Goal: Information Seeking & Learning: Learn about a topic

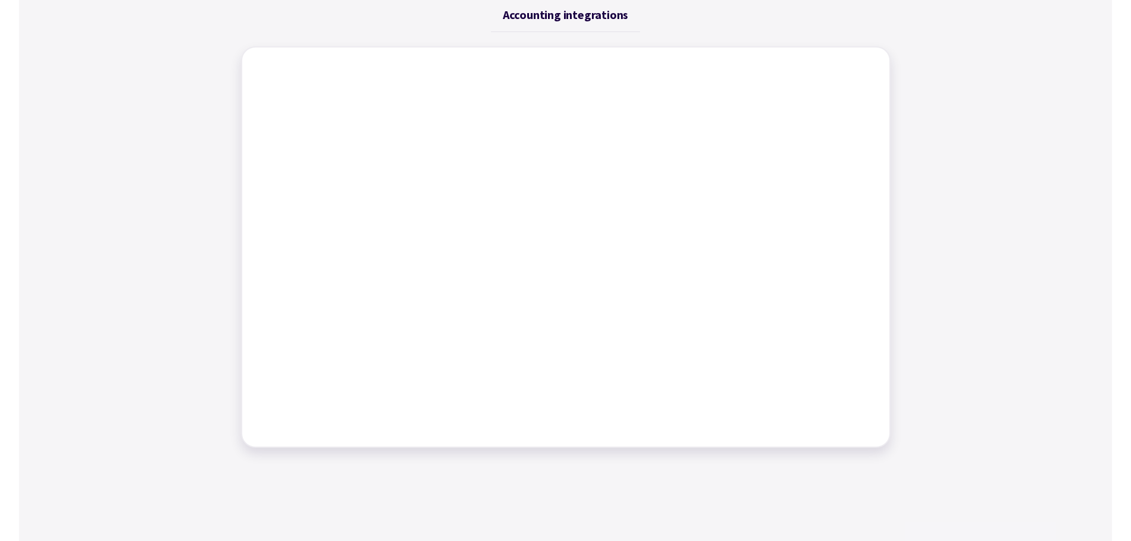
scroll to position [356, 0]
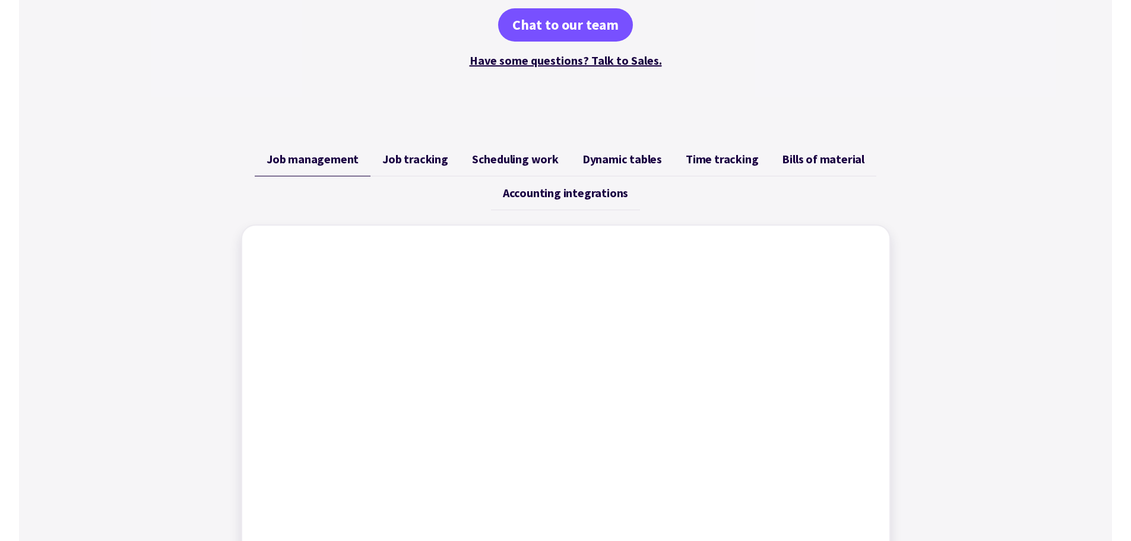
click at [793, 159] on span "Bills of material" at bounding box center [823, 159] width 83 height 14
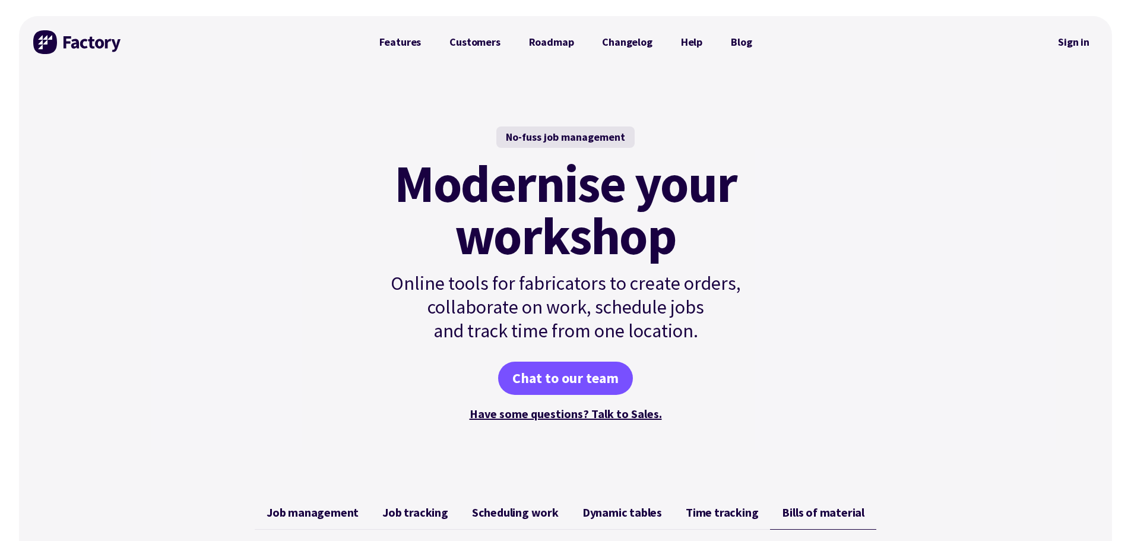
scroll to position [0, 0]
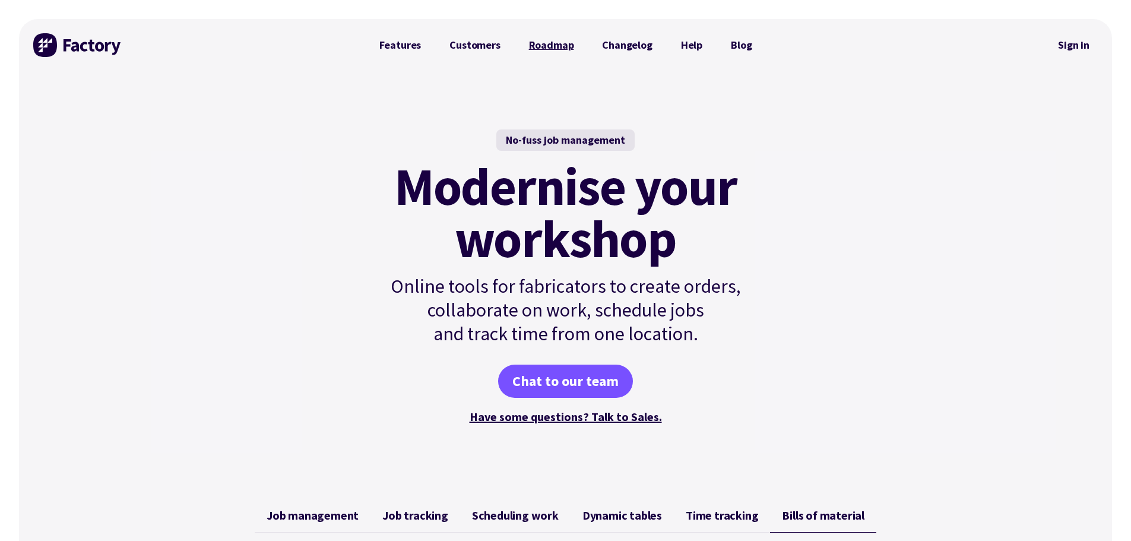
click at [555, 43] on link "Roadmap" at bounding box center [552, 45] width 74 height 24
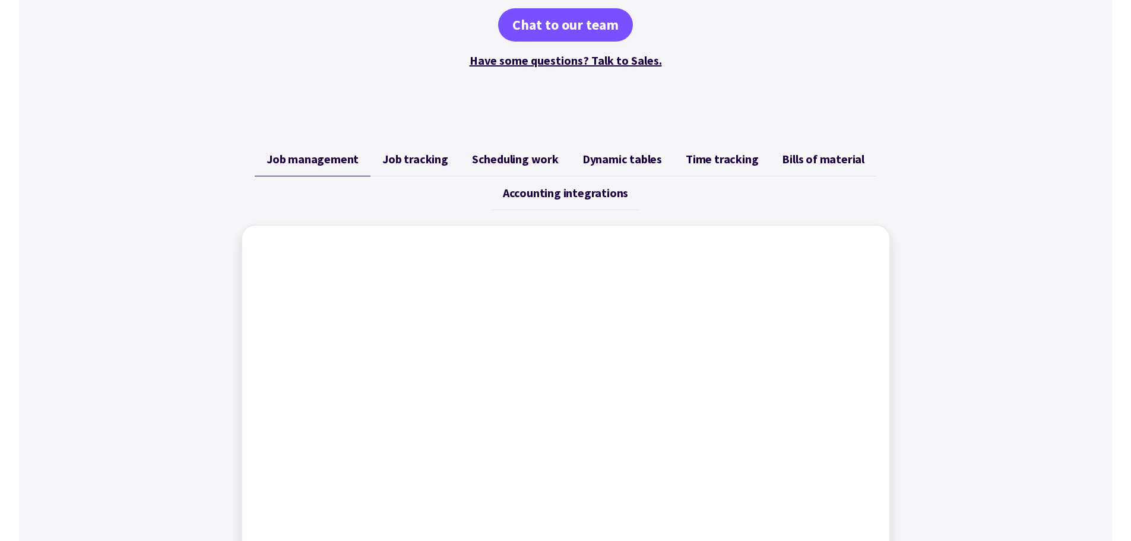
click at [711, 163] on span "Time tracking" at bounding box center [722, 159] width 72 height 14
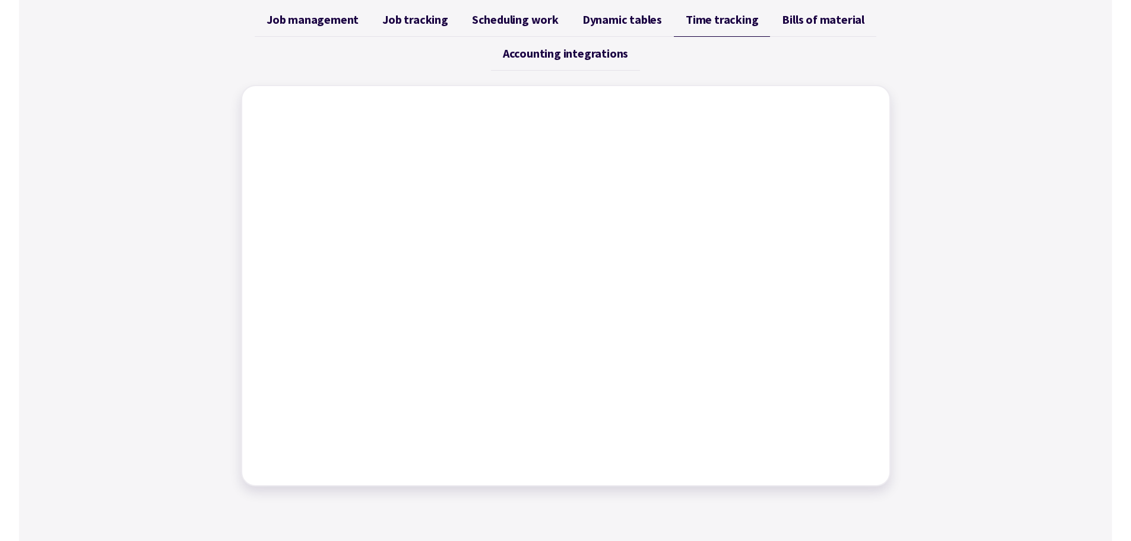
scroll to position [475, 0]
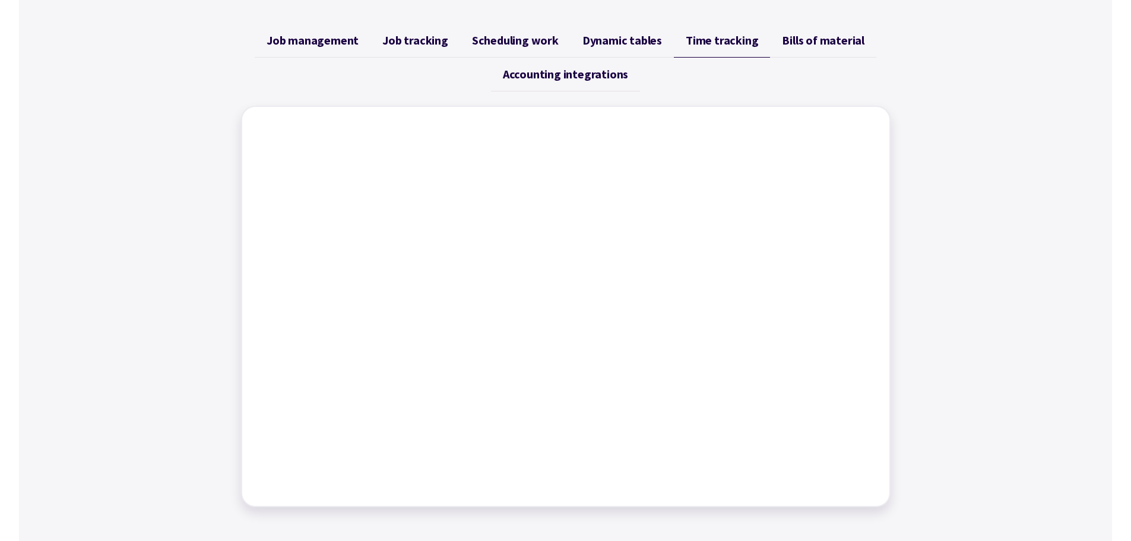
click at [357, 39] on span "Job management" at bounding box center [313, 40] width 92 height 14
click at [397, 33] on span "Job tracking" at bounding box center [415, 40] width 66 height 14
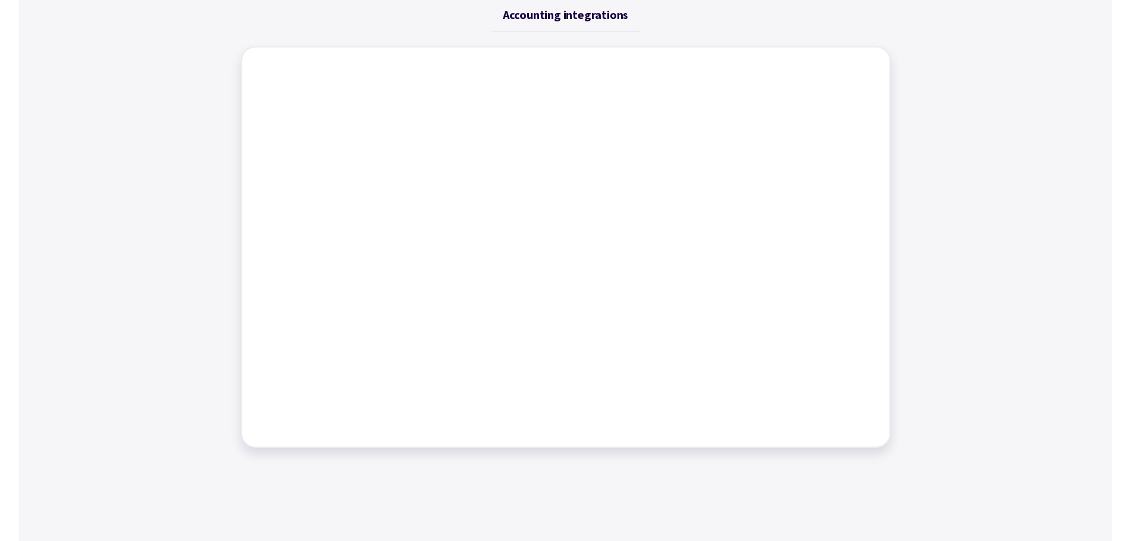
scroll to position [356, 0]
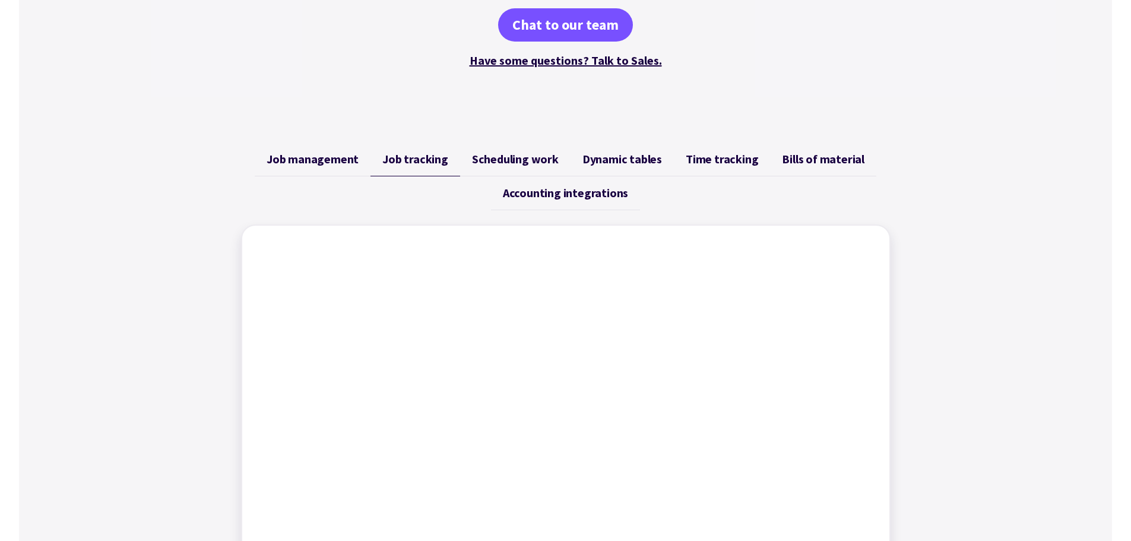
click at [591, 153] on span "Dynamic tables" at bounding box center [623, 159] width 80 height 14
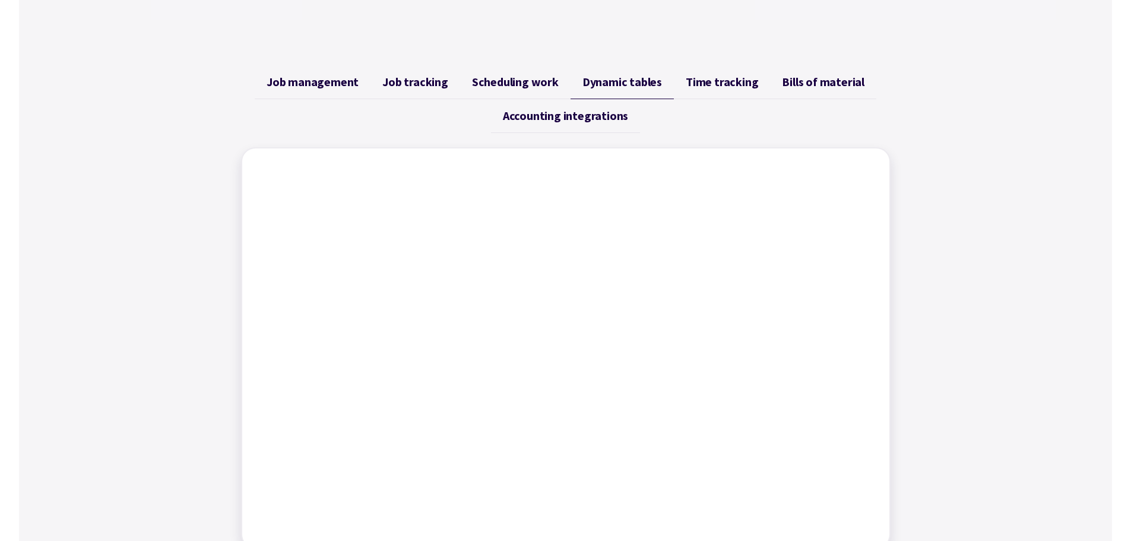
scroll to position [416, 0]
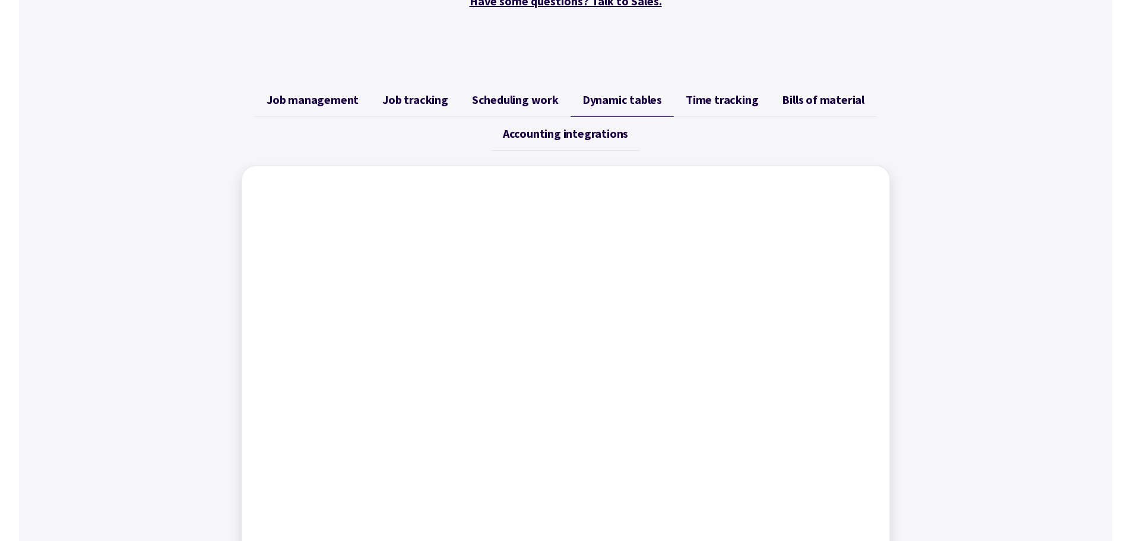
click at [818, 99] on span "Bills of material" at bounding box center [823, 100] width 83 height 14
click at [515, 133] on span "Accounting integrations" at bounding box center [565, 133] width 125 height 14
click at [419, 105] on span "Job tracking" at bounding box center [415, 100] width 66 height 14
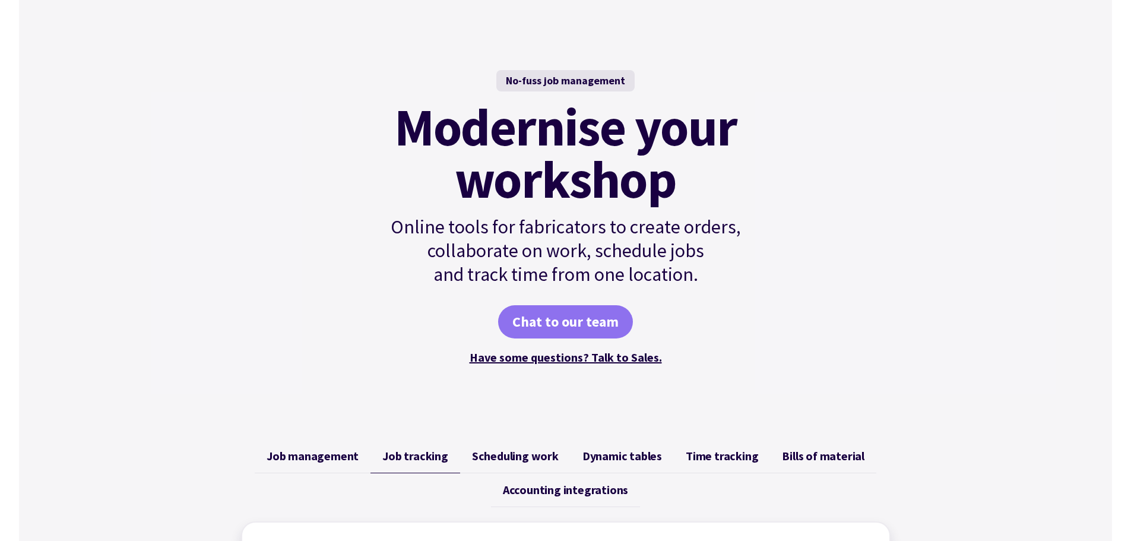
scroll to position [0, 0]
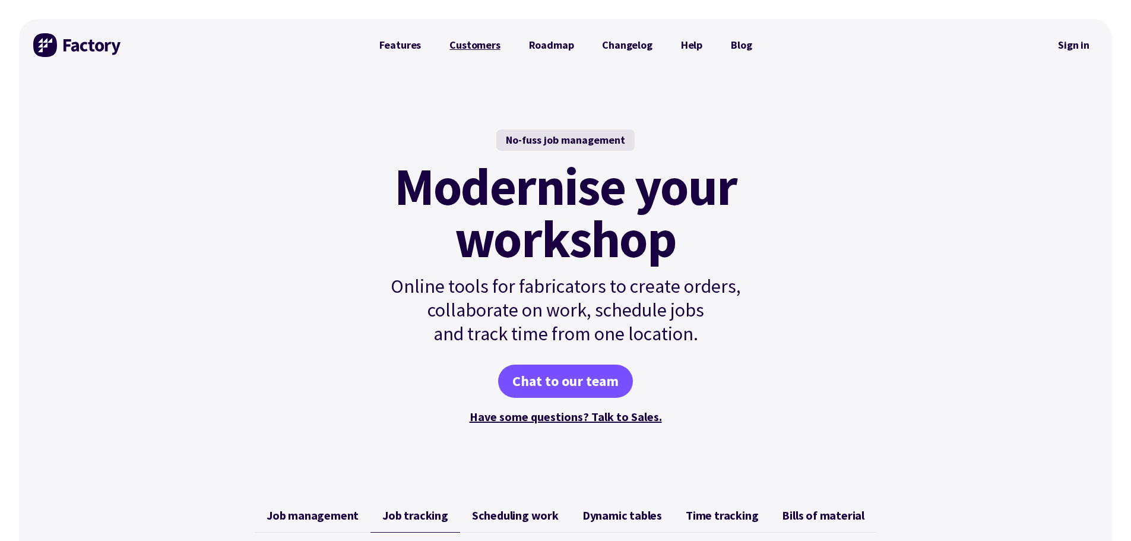
click at [477, 44] on link "Customers" at bounding box center [474, 45] width 79 height 24
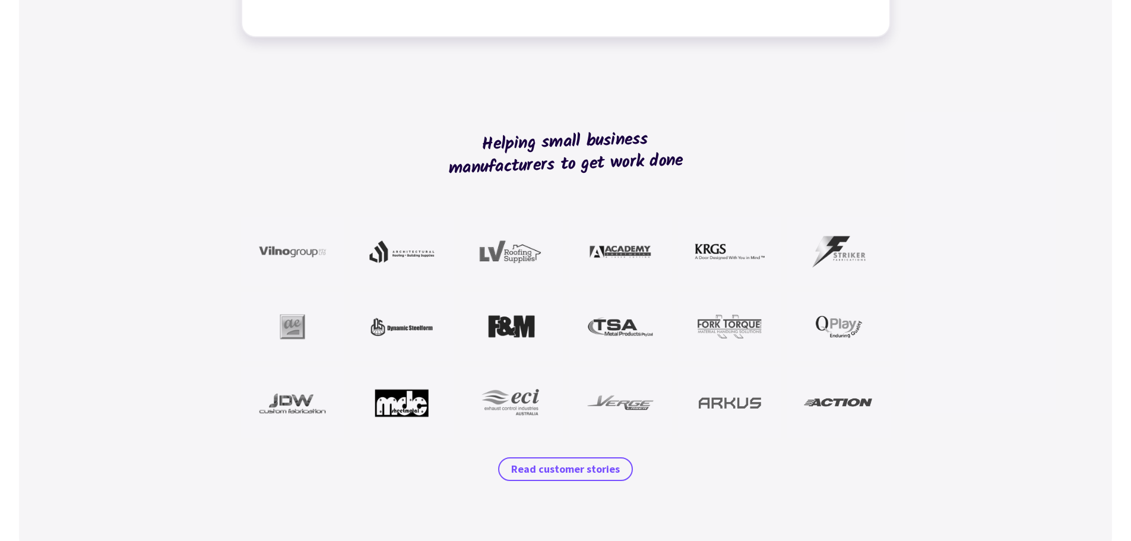
scroll to position [950, 0]
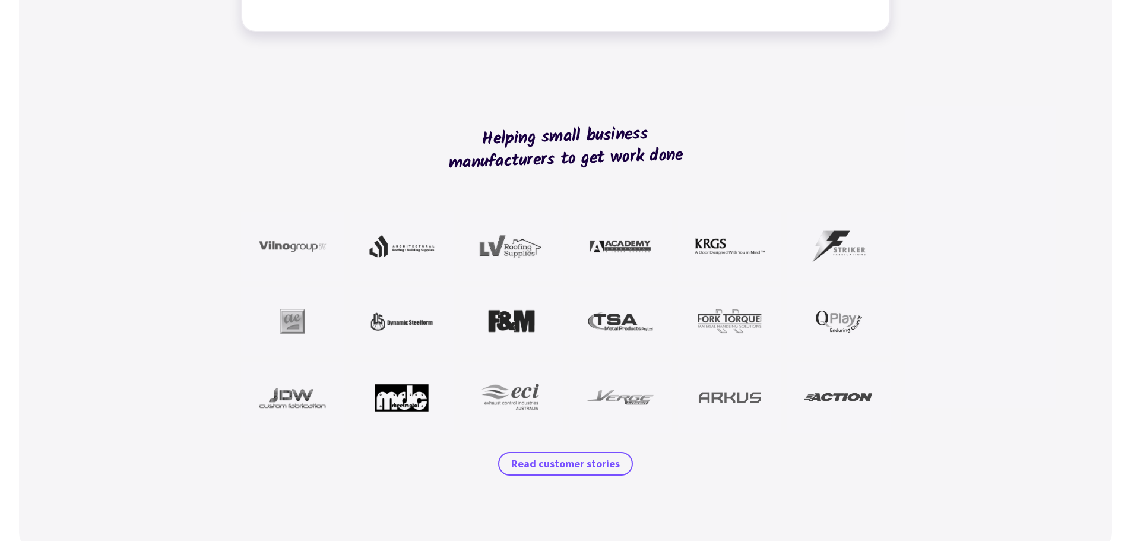
click at [293, 397] on img at bounding box center [293, 397] width 70 height 36
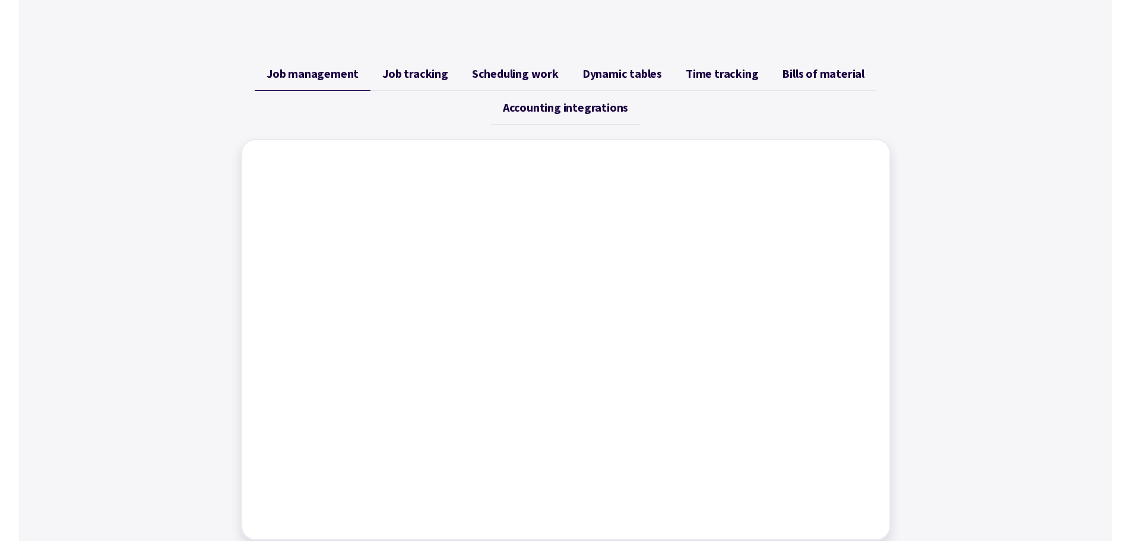
scroll to position [416, 0]
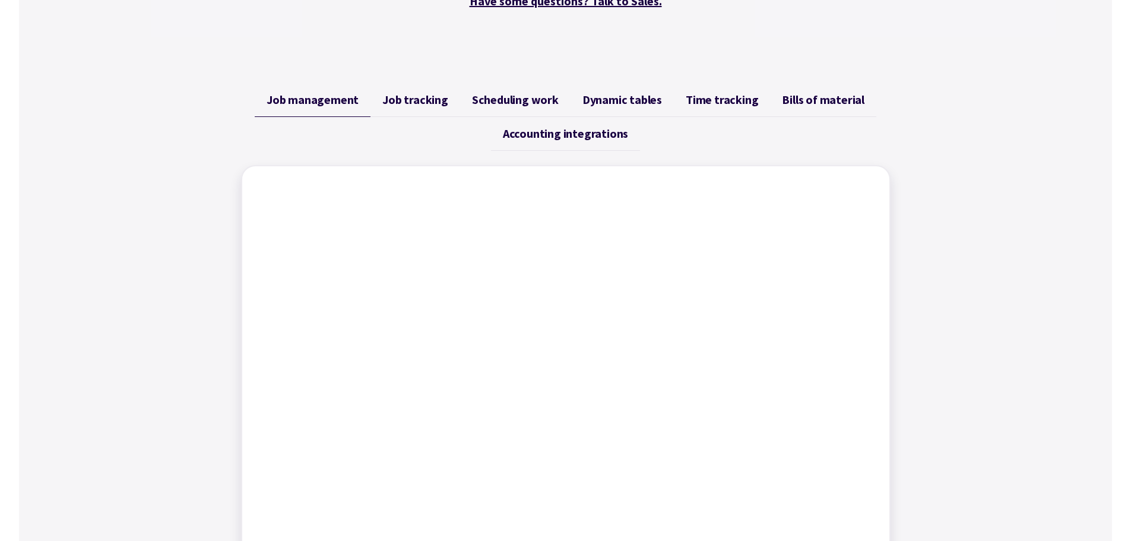
click at [426, 104] on span "Job tracking" at bounding box center [415, 100] width 66 height 14
click at [496, 102] on span "Scheduling work" at bounding box center [515, 100] width 87 height 14
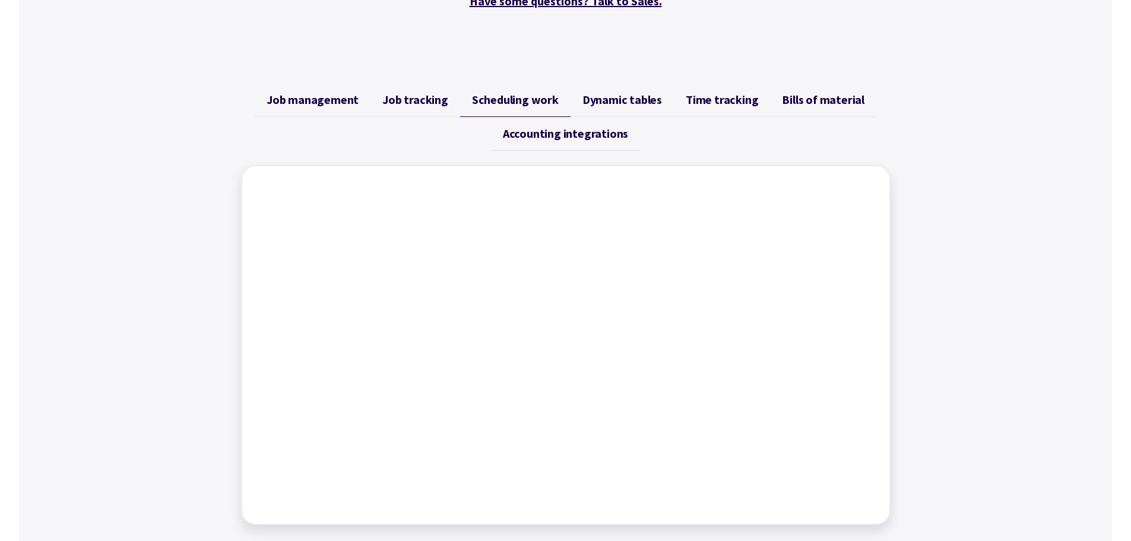
click at [612, 97] on span "Dynamic tables" at bounding box center [623, 100] width 80 height 14
